Goal: Task Accomplishment & Management: Use online tool/utility

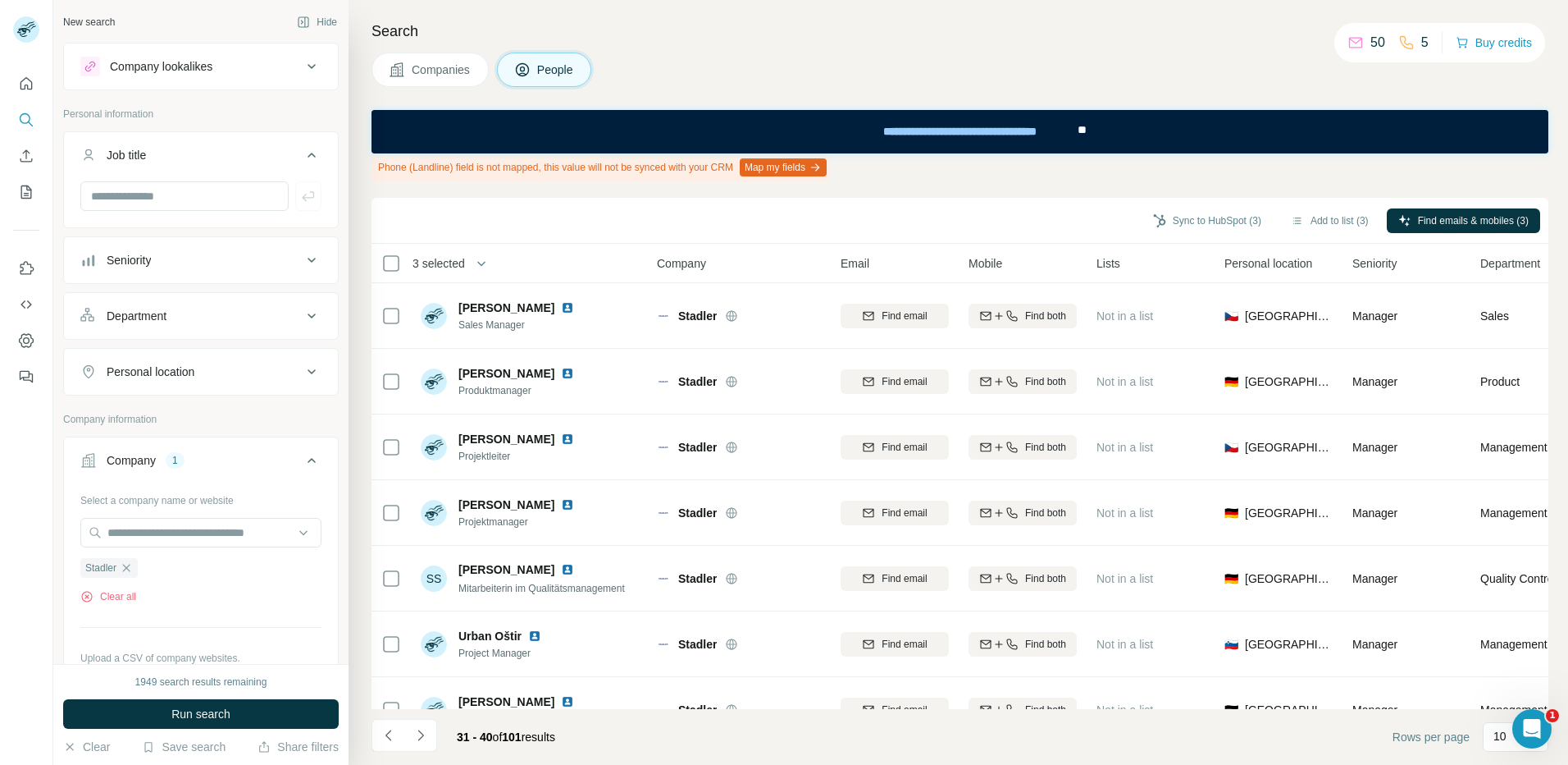
scroll to position [239, 0]
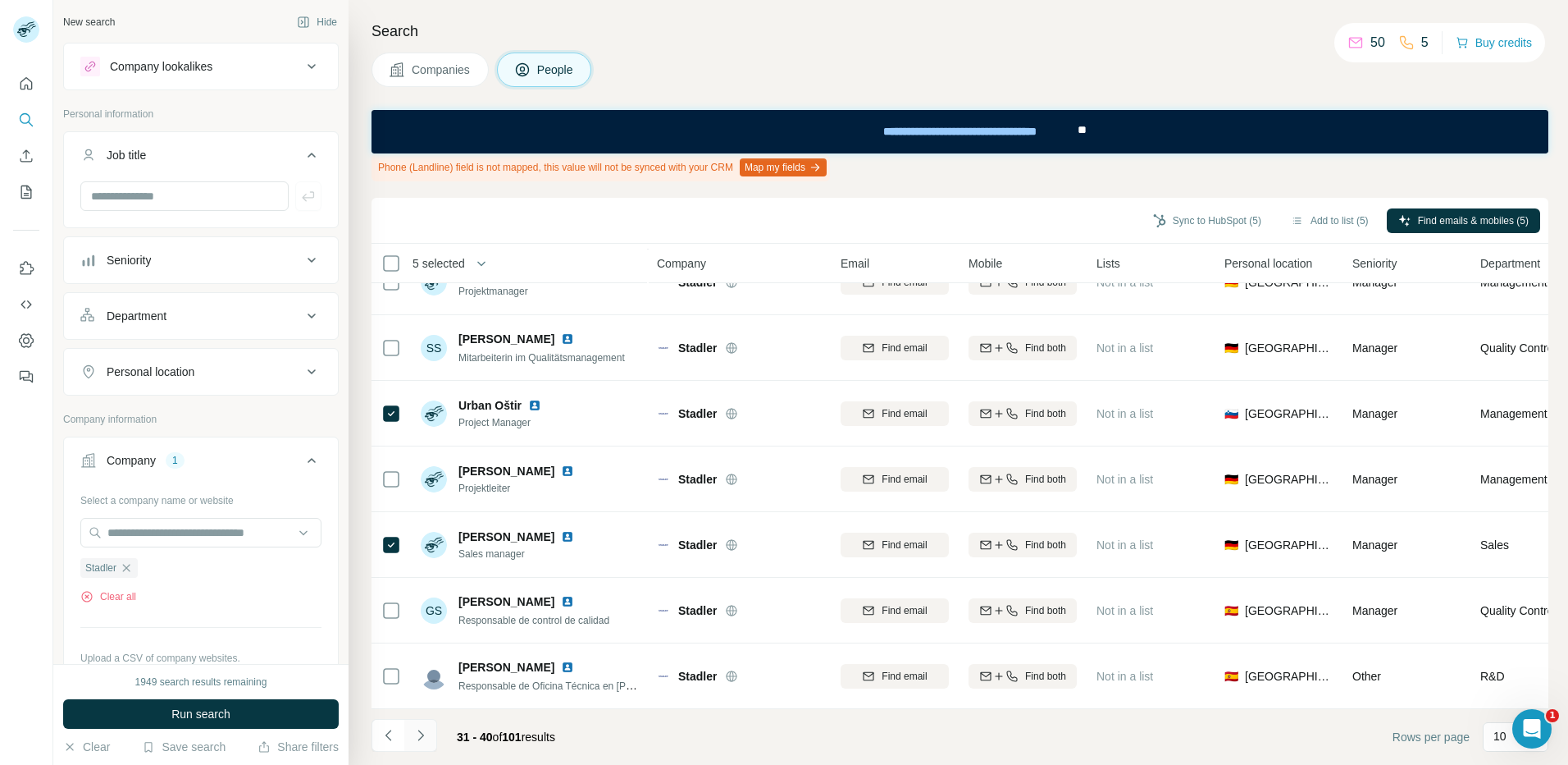
click at [424, 740] on icon "Navigate to next page" at bounding box center [421, 735] width 16 height 16
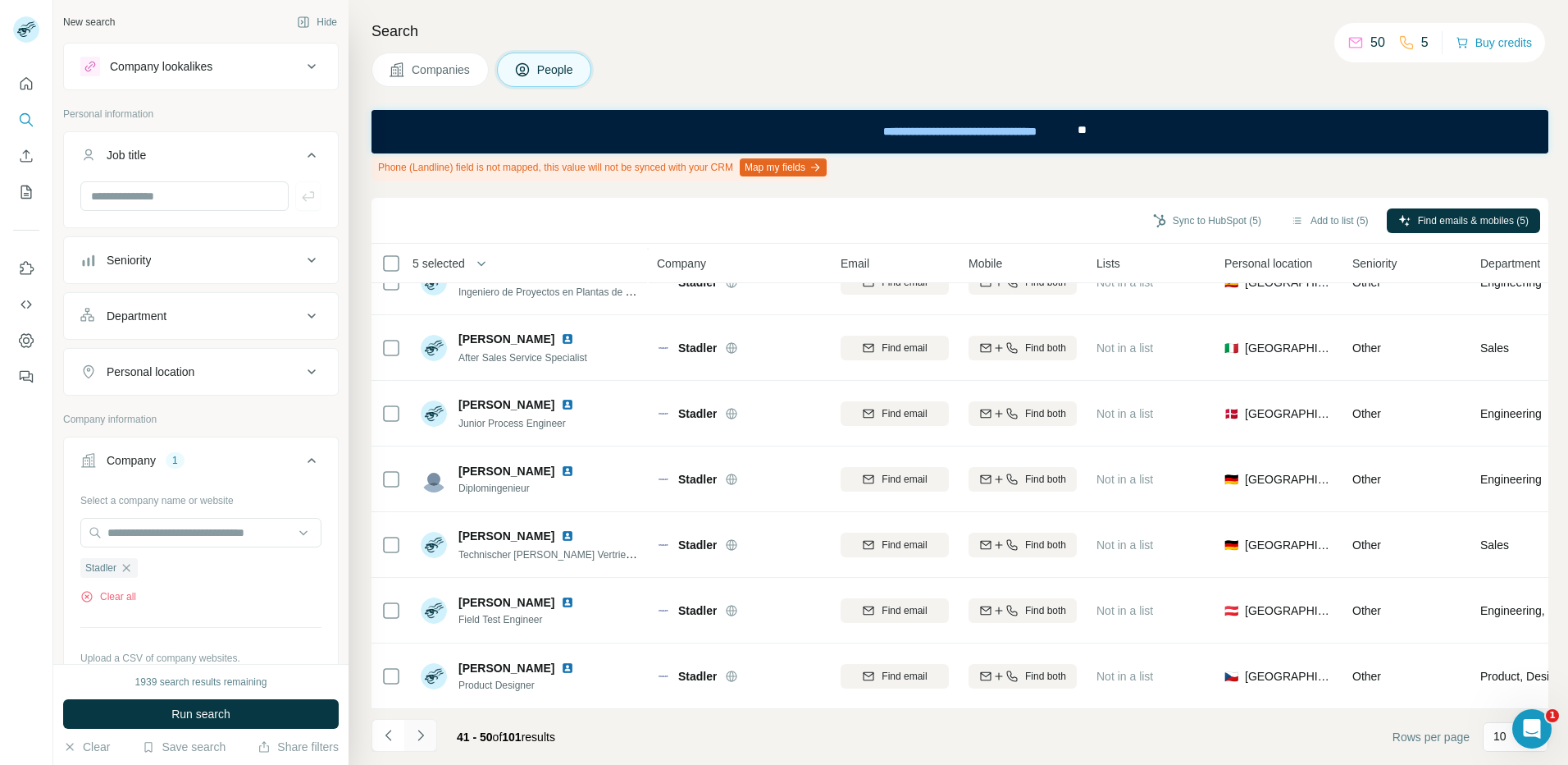
click at [427, 734] on icon "Navigate to next page" at bounding box center [421, 735] width 16 height 16
click at [424, 730] on icon "Navigate to next page" at bounding box center [421, 735] width 16 height 16
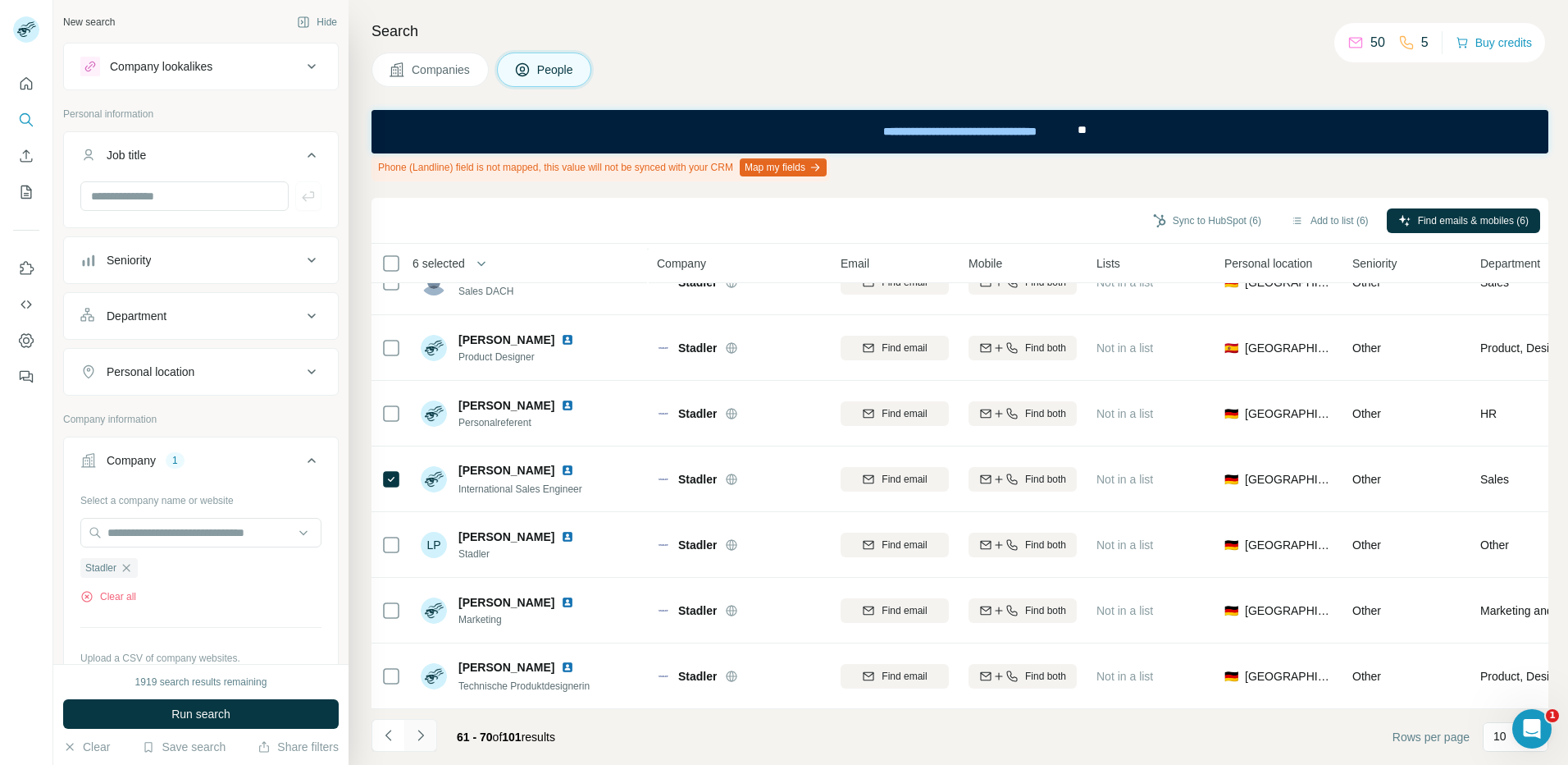
click at [425, 739] on icon "Navigate to next page" at bounding box center [421, 735] width 16 height 16
click at [425, 734] on icon "Navigate to next page" at bounding box center [421, 735] width 16 height 16
click at [416, 736] on icon "Navigate to next page" at bounding box center [421, 735] width 16 height 16
click at [417, 732] on icon "Navigate to next page" at bounding box center [421, 735] width 16 height 16
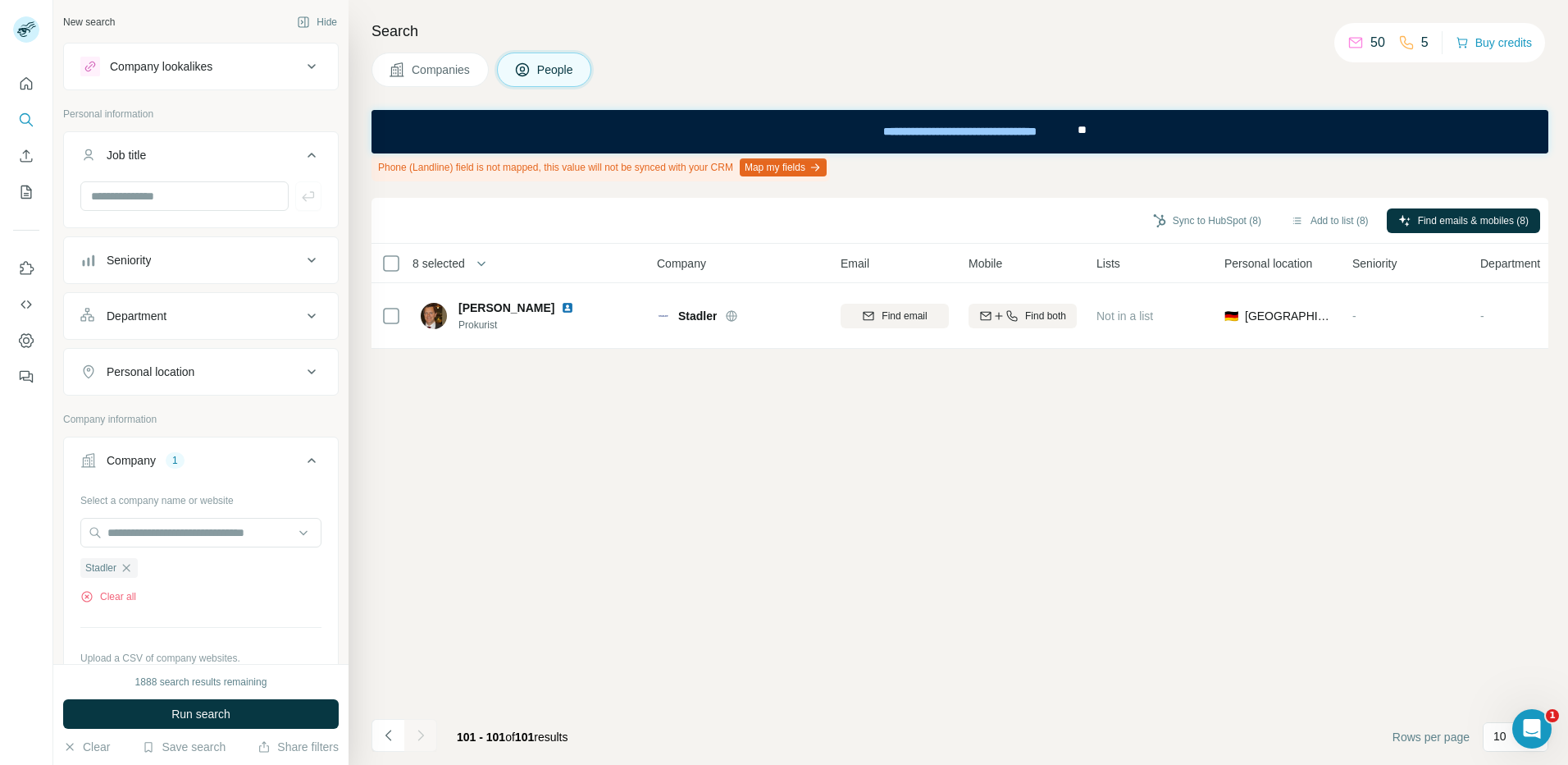
scroll to position [0, 0]
click at [1223, 219] on button "Sync to HubSpot (8)" at bounding box center [1207, 221] width 131 height 25
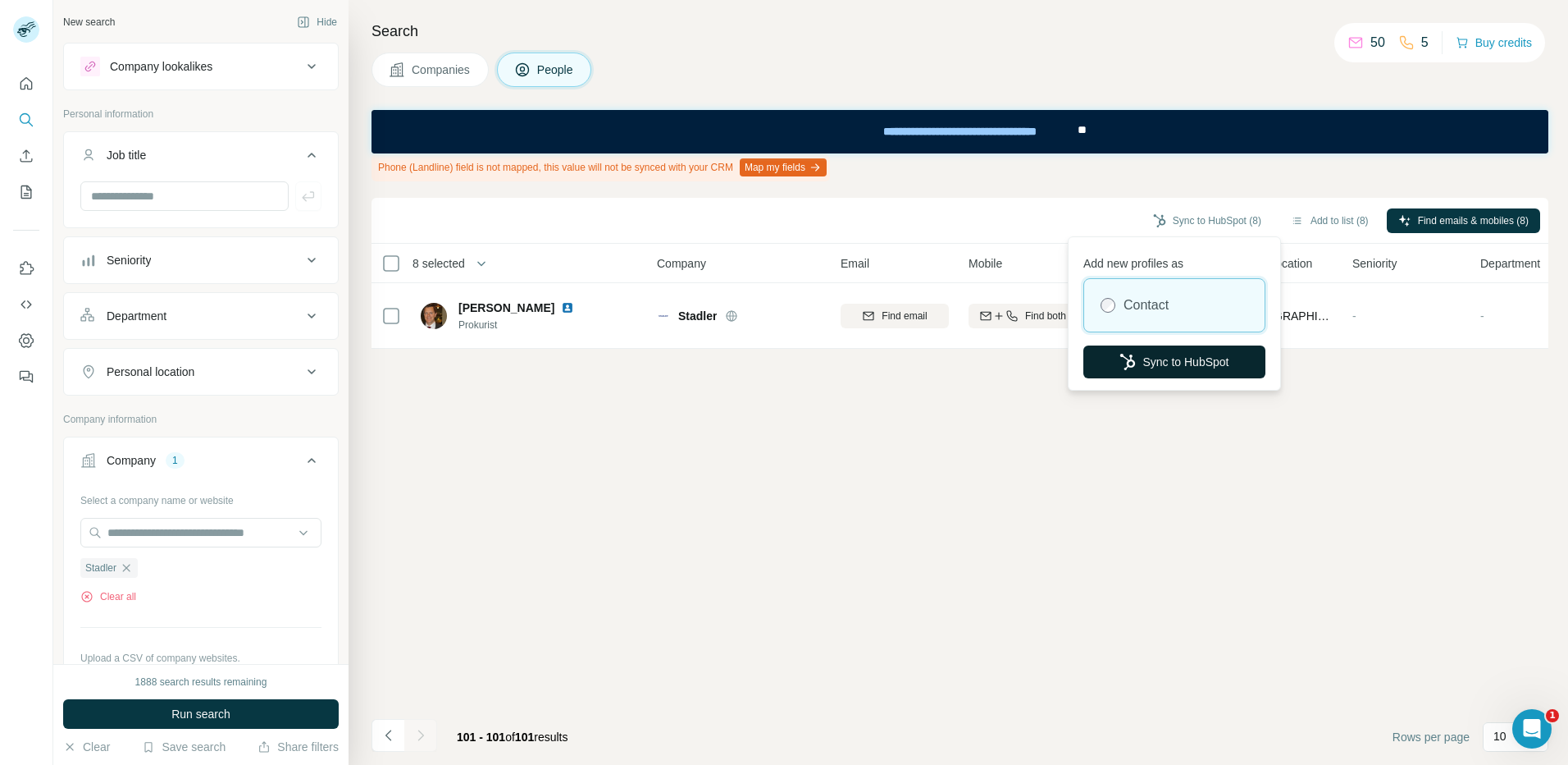
click at [1166, 366] on button "Sync to HubSpot" at bounding box center [1175, 362] width 182 height 33
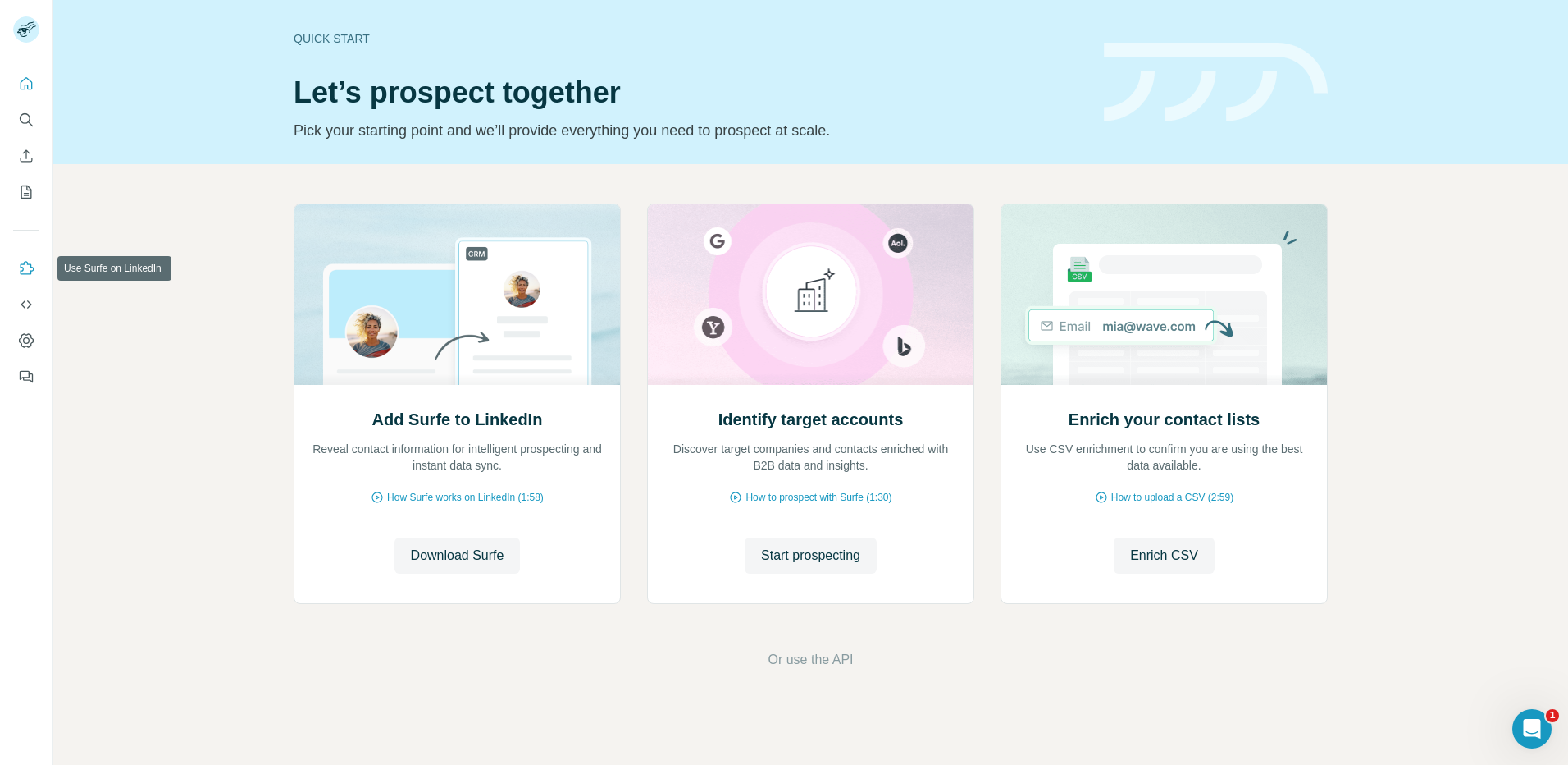
click at [31, 277] on button "Use Surfe on LinkedIn" at bounding box center [26, 269] width 26 height 30
